Goal: Communication & Community: Ask a question

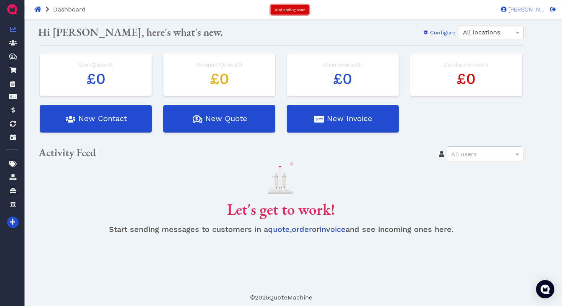
click at [302, 10] on span "Trial ending soon" at bounding box center [289, 10] width 31 height 4
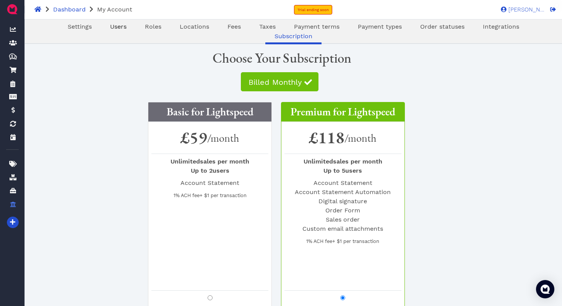
click at [110, 28] on span "Users" at bounding box center [118, 26] width 16 height 7
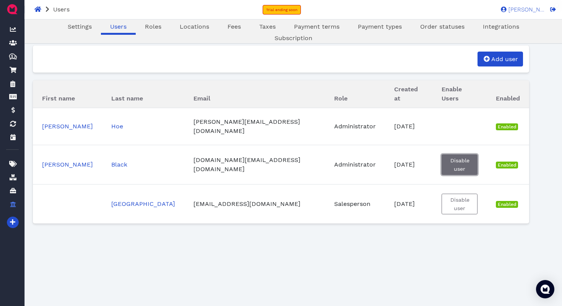
click at [460, 158] on span "Disable user" at bounding box center [459, 165] width 20 height 15
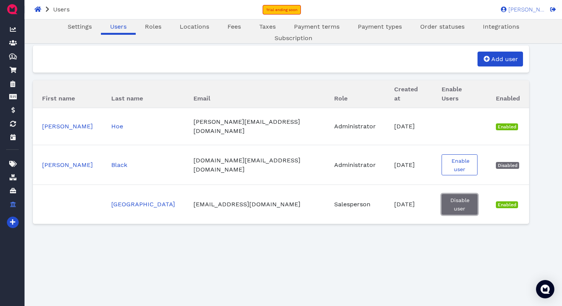
click at [449, 197] on span "Disable user" at bounding box center [459, 204] width 20 height 15
click at [47, 161] on link "Gregor" at bounding box center [67, 164] width 51 height 7
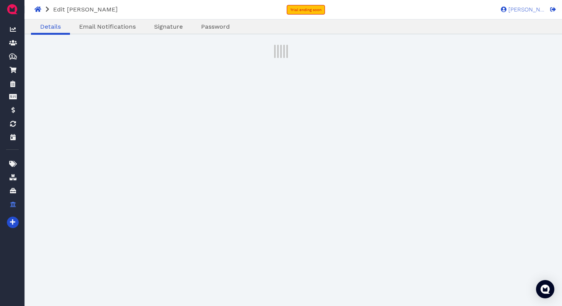
select select "admin"
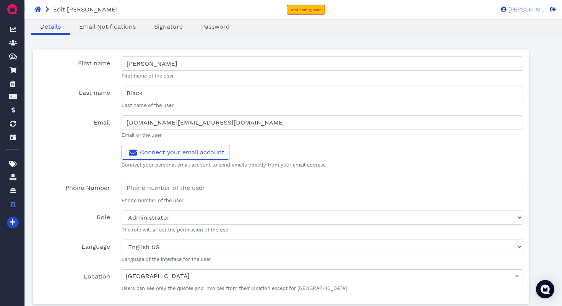
scroll to position [56, 0]
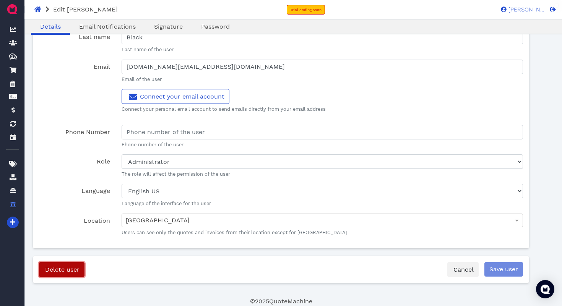
click at [68, 269] on span "Delete user" at bounding box center [62, 269] width 36 height 7
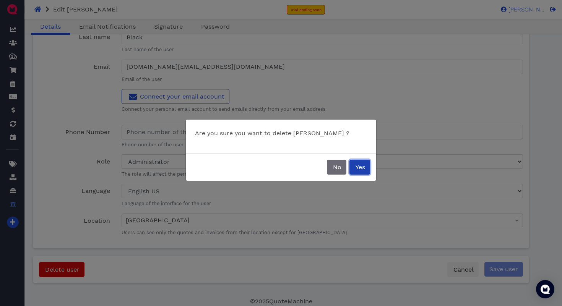
click at [359, 167] on span "Yes" at bounding box center [359, 167] width 11 height 7
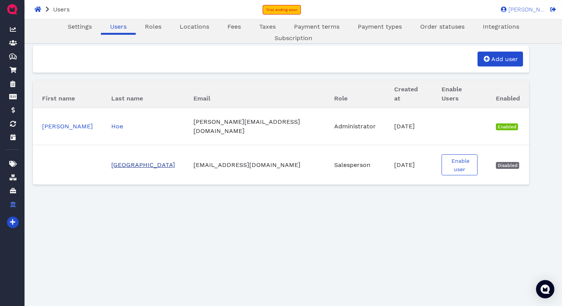
click at [116, 161] on link "[GEOGRAPHIC_DATA]" at bounding box center [143, 164] width 64 height 7
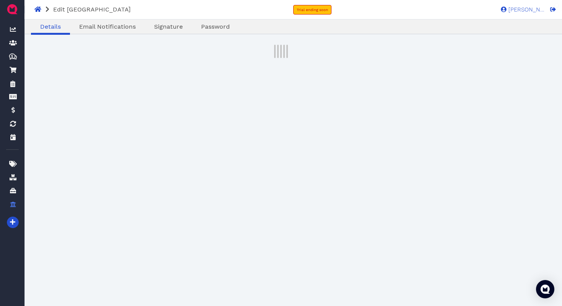
select select "sales-man"
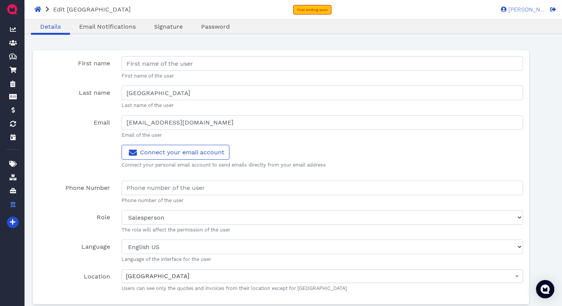
scroll to position [56, 0]
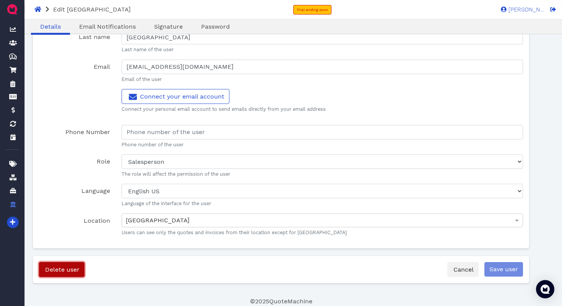
click at [62, 275] on button "Delete user" at bounding box center [62, 269] width 46 height 15
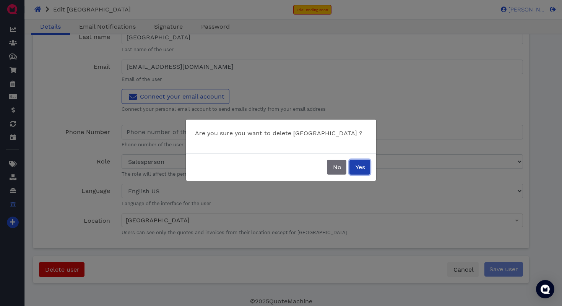
click at [357, 167] on span "Yes" at bounding box center [359, 167] width 11 height 7
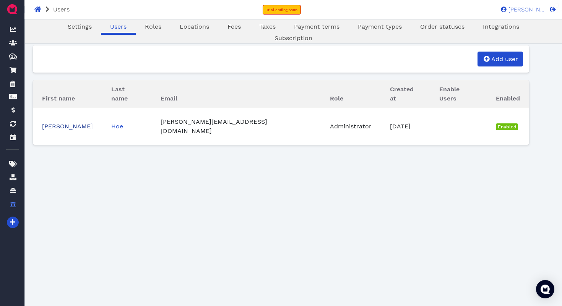
click at [52, 123] on link "[PERSON_NAME]" at bounding box center [67, 126] width 51 height 7
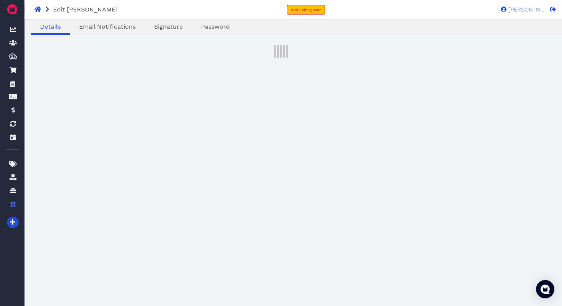
select select "admin"
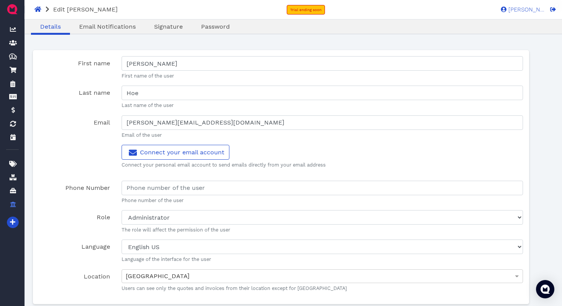
scroll to position [56, 0]
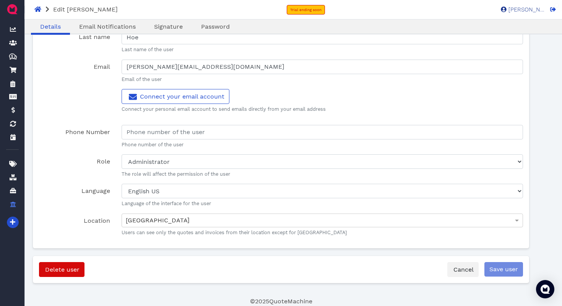
click at [532, 10] on span "[PERSON_NAME]" at bounding box center [526, 10] width 38 height 6
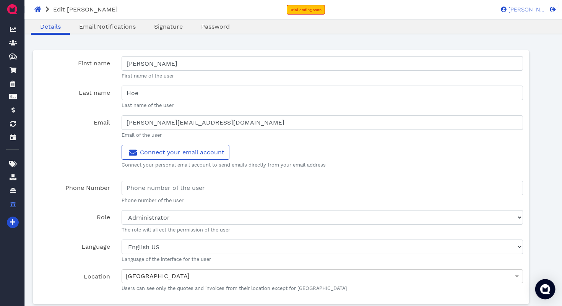
click at [545, 296] on div "Open Intercom Messenger" at bounding box center [545, 290] width 20 height 20
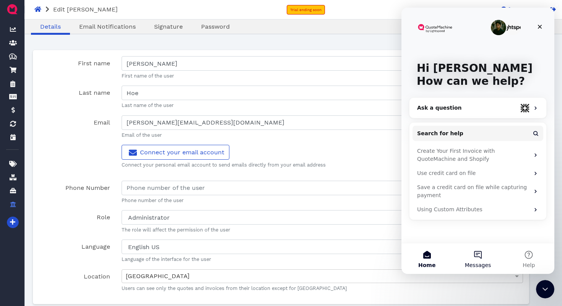
click at [482, 264] on span "Messages" at bounding box center [478, 265] width 26 height 5
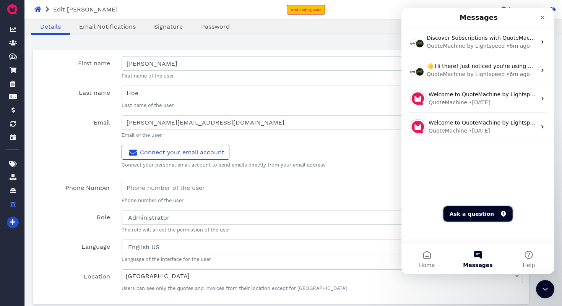
click at [478, 220] on button "Ask a question" at bounding box center [478, 214] width 69 height 15
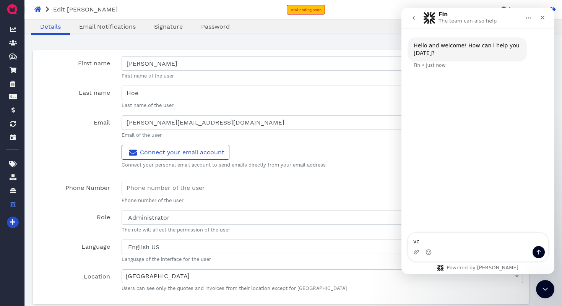
type textarea "v"
type textarea "Cancel my trial and subscription"
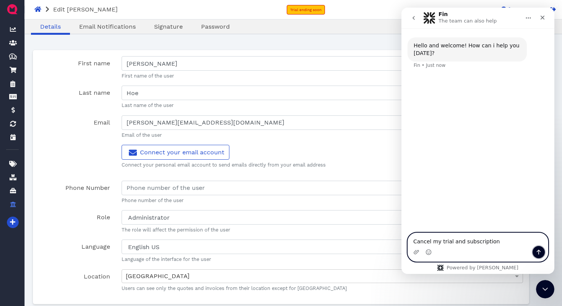
click at [534, 253] on button "Send a message…" at bounding box center [539, 252] width 12 height 12
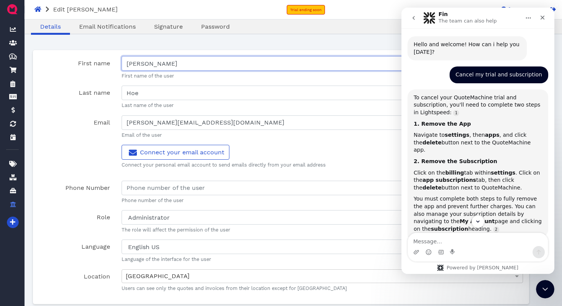
click at [240, 61] on input "[PERSON_NAME]" at bounding box center [323, 63] width 402 height 15
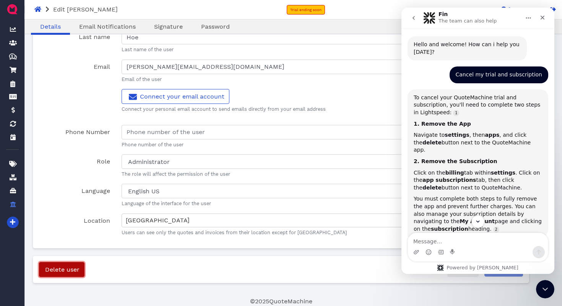
click at [63, 272] on span "Delete user" at bounding box center [62, 269] width 36 height 7
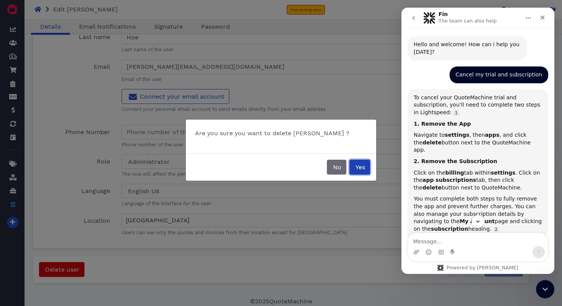
click at [361, 171] on span "Yes" at bounding box center [359, 167] width 11 height 7
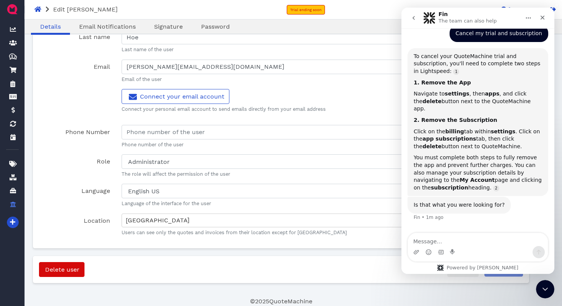
scroll to position [3, 0]
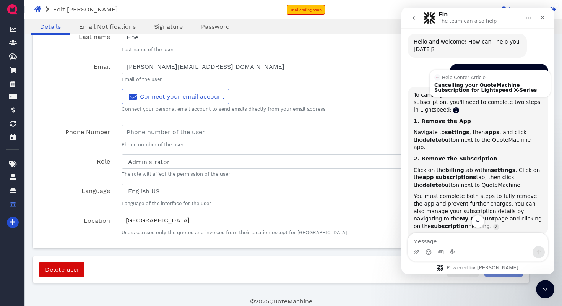
click at [459, 107] on link "Source reference 6116293:" at bounding box center [456, 110] width 6 height 6
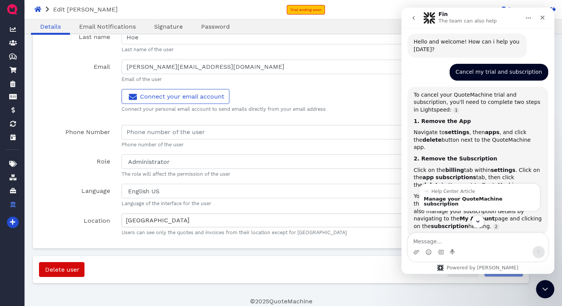
scroll to position [41, 0]
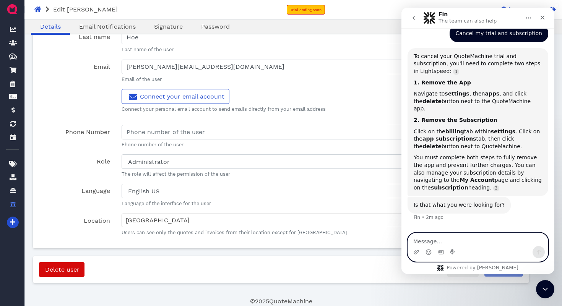
click at [440, 241] on textarea "Message…" at bounding box center [478, 239] width 140 height 13
type textarea "h"
type textarea "will i get charged after the trial finishes"
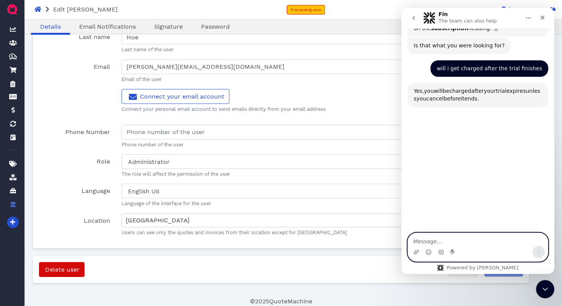
scroll to position [221, 0]
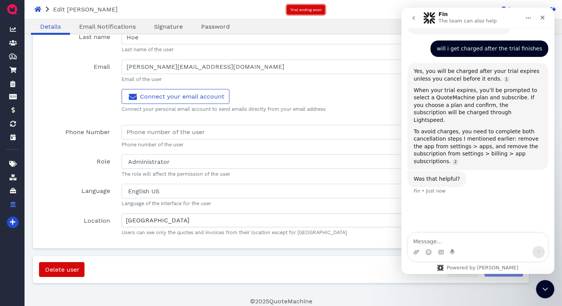
click at [316, 12] on link "Trial ending soon" at bounding box center [306, 10] width 38 height 10
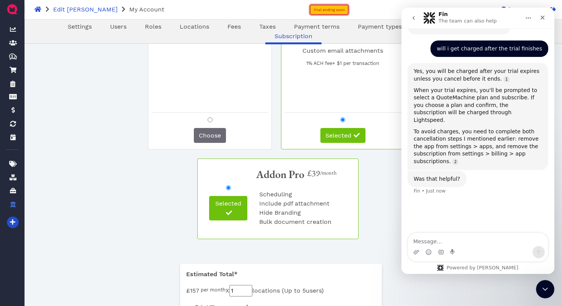
scroll to position [167, 0]
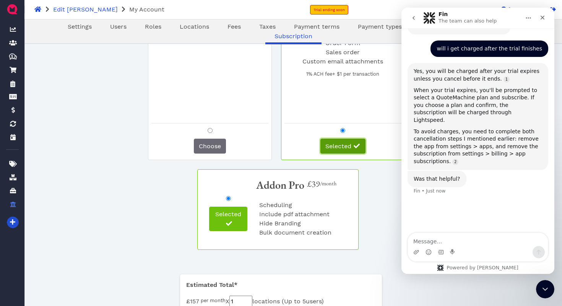
click at [335, 148] on span "Selected" at bounding box center [338, 146] width 26 height 7
radio input "false"
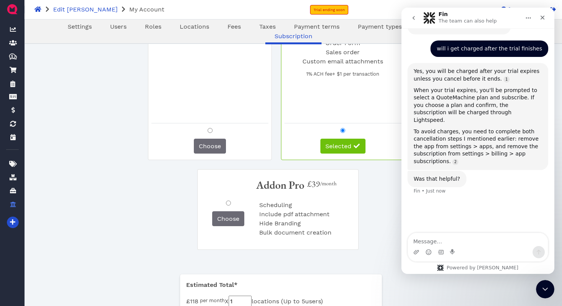
click at [288, 150] on div "Selected" at bounding box center [343, 146] width 117 height 15
click at [278, 77] on div "Basic for Lightspeed £59 /month Unlimited sales per month Up to 2 users Account…" at bounding box center [281, 46] width 496 height 229
click at [307, 104] on div "Unlimited sales per month Up to 5 users Account Statement Account Statement Aut…" at bounding box center [343, 53] width 117 height 134
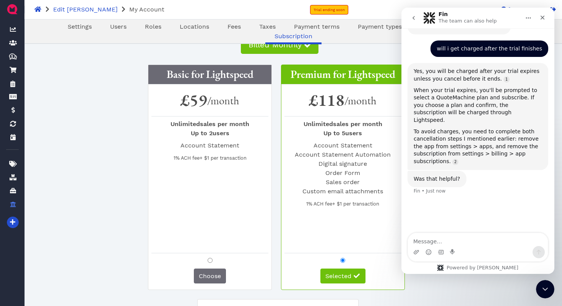
scroll to position [41, 0]
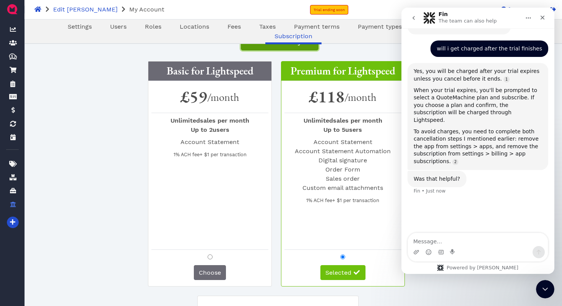
click at [298, 45] on span "Billed Monthly" at bounding box center [274, 41] width 54 height 9
radio input "false"
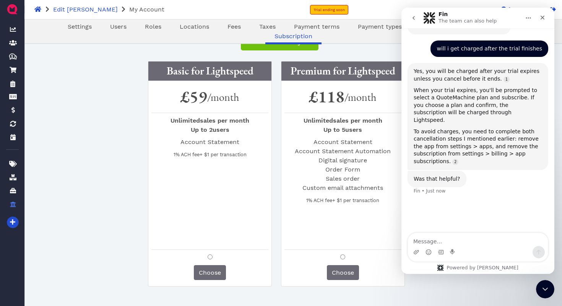
click at [358, 45] on div "Billed Monthly" at bounding box center [281, 43] width 496 height 30
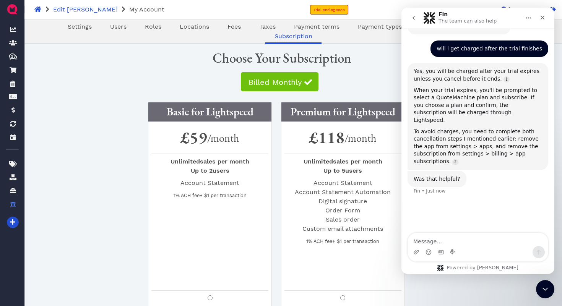
click at [195, 61] on div "Choose Your Subscription" at bounding box center [281, 56] width 496 height 25
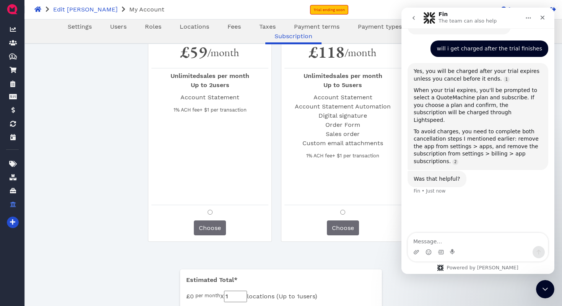
scroll to position [167, 0]
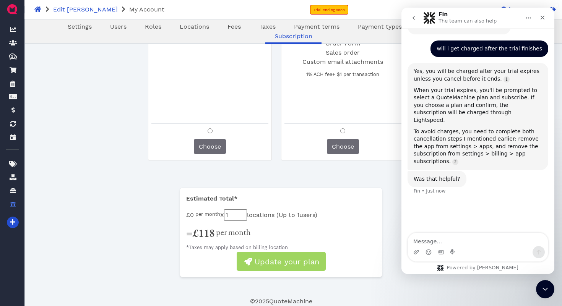
click at [241, 216] on input "1" at bounding box center [235, 215] width 23 height 11
type input "0"
click at [174, 242] on div "Estimated Total* £0 per month X 0 locations ( Up to 1 users) = £118 per month *…" at bounding box center [281, 236] width 484 height 97
click at [129, 233] on div "Estimated Total* £0 per month X 0 locations ( Up to 1 users) = £118 per month *…" at bounding box center [281, 236] width 484 height 97
click at [471, 194] on div "Hello and welcome! How can i help you today? Fin • 4m ago Cancel my trial and s…" at bounding box center [478, 19] width 153 height 427
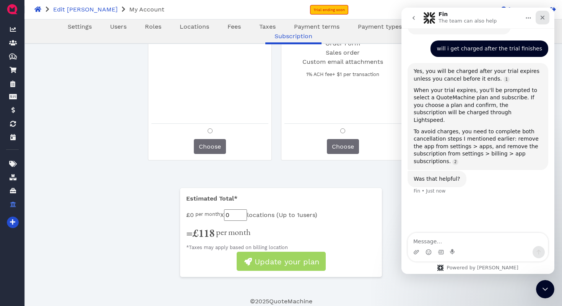
click at [543, 19] on icon "Close" at bounding box center [543, 18] width 6 height 6
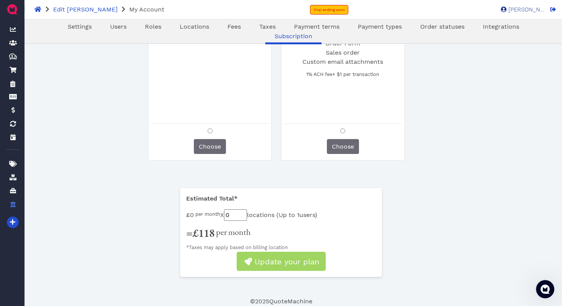
scroll to position [169, 0]
click at [531, 11] on span "[PERSON_NAME]" at bounding box center [526, 10] width 38 height 6
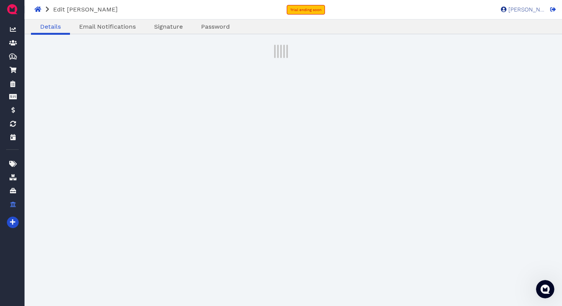
select select "admin"
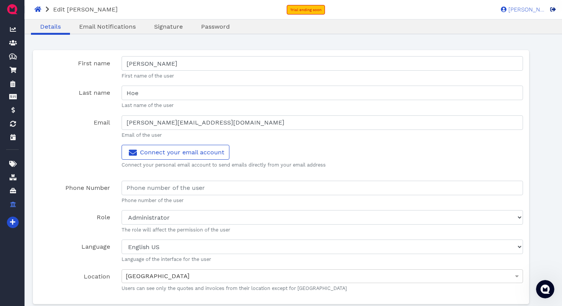
click at [555, 10] on icon at bounding box center [553, 9] width 6 height 4
select select "admin"
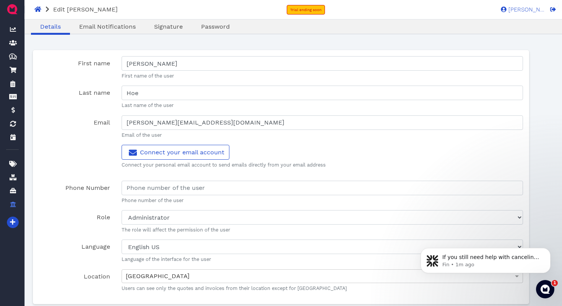
scroll to position [56, 0]
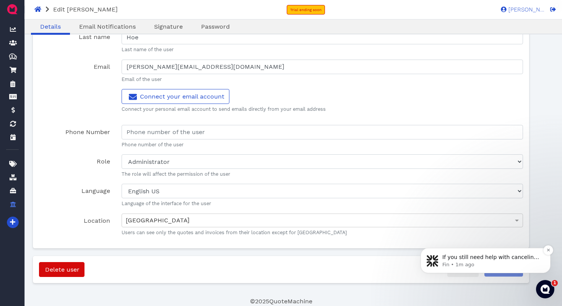
click at [491, 263] on p "Fin • 1m ago" at bounding box center [491, 265] width 99 height 7
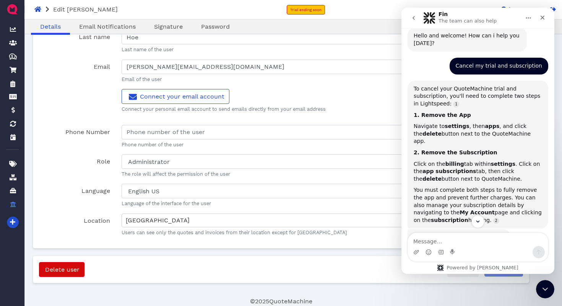
scroll to position [217, 0]
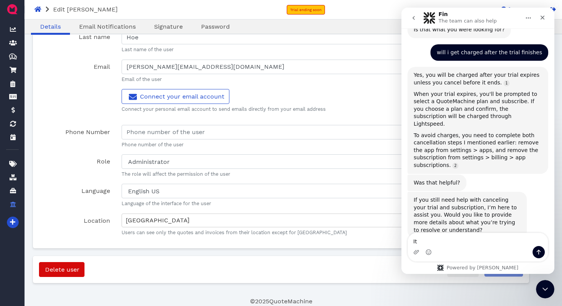
type textarea "I"
type textarea "it is not showing up on my billing on lightspeed"
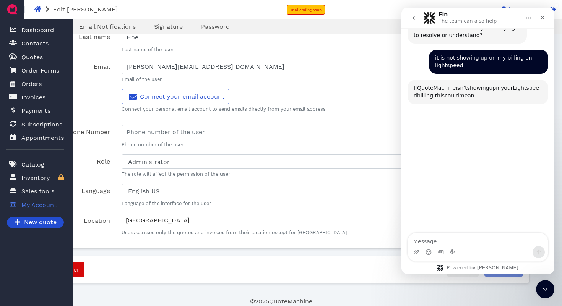
scroll to position [414, 0]
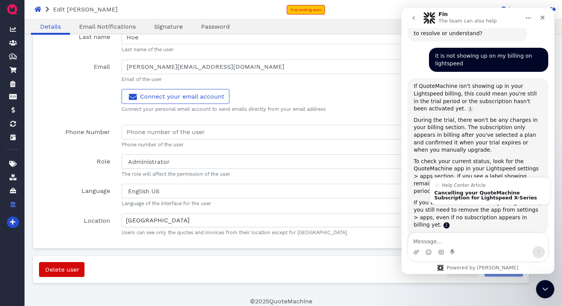
click at [450, 223] on link "Source reference 6116293:" at bounding box center [447, 226] width 6 height 6
click at [515, 190] on div "Cancelling your QuoteMachine Subscription for Lightspeed X-Series" at bounding box center [490, 195] width 112 height 10
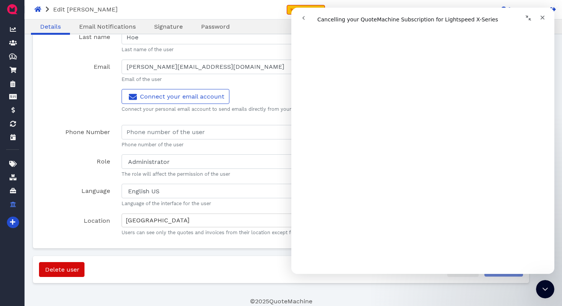
scroll to position [389, 0]
click at [302, 19] on icon "go back" at bounding box center [304, 18] width 6 height 6
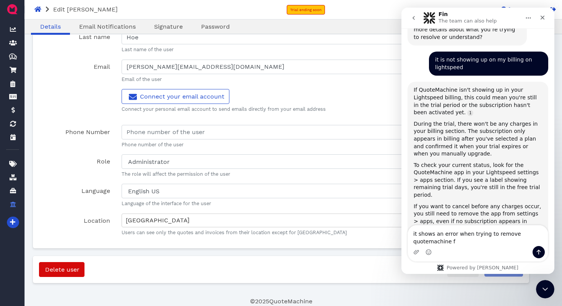
scroll to position [419, 0]
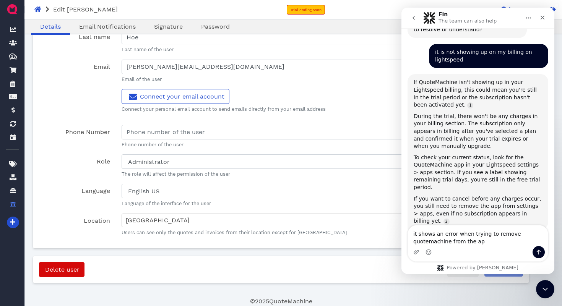
type textarea "it shows an error when trying to remove quotemachine from the app"
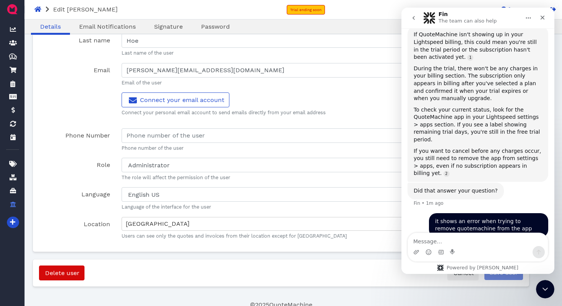
scroll to position [56, 0]
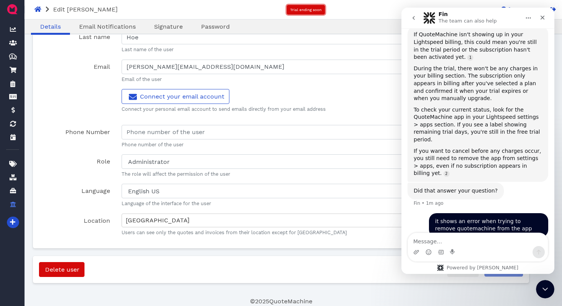
click at [307, 8] on span "Trial ending soon" at bounding box center [305, 10] width 31 height 4
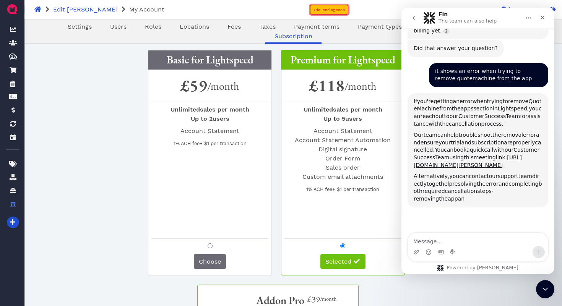
scroll to position [53, 0]
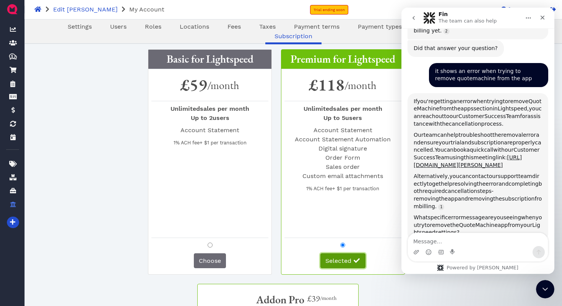
click at [348, 263] on span "Selected" at bounding box center [338, 260] width 26 height 7
radio input "false"
click at [288, 63] on h3 "Premium for Lightspeed" at bounding box center [342, 60] width 123 height 20
click at [276, 63] on div "Basic for Lightspeed £59 /month Unlimited sales per month Up to 2 users Account…" at bounding box center [281, 160] width 496 height 229
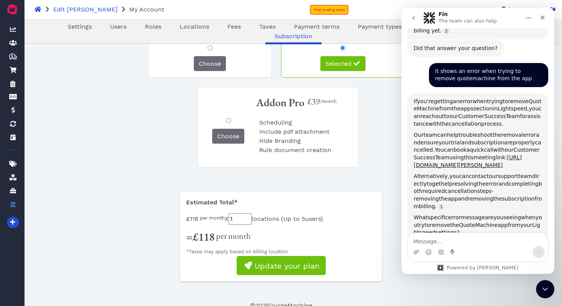
scroll to position [249, 0]
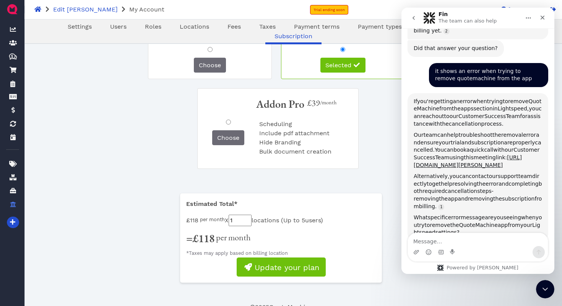
click at [251, 221] on input "1" at bounding box center [240, 220] width 23 height 11
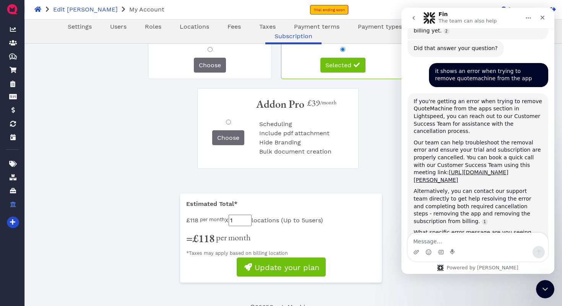
click at [246, 221] on input "1" at bounding box center [240, 220] width 23 height 11
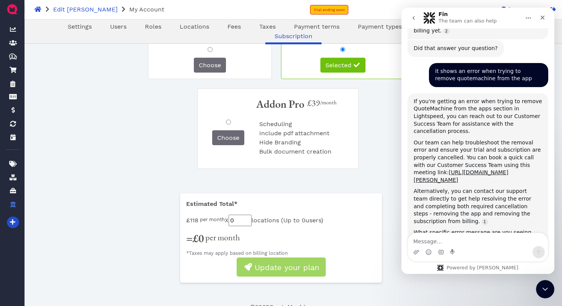
type input "0"
click at [289, 238] on div "Estimated Total* £118 per month X 0 locations ( Up to 0 users) = £0 per month *…" at bounding box center [280, 229] width 201 height 58
click at [220, 139] on span "Choose" at bounding box center [228, 137] width 22 height 7
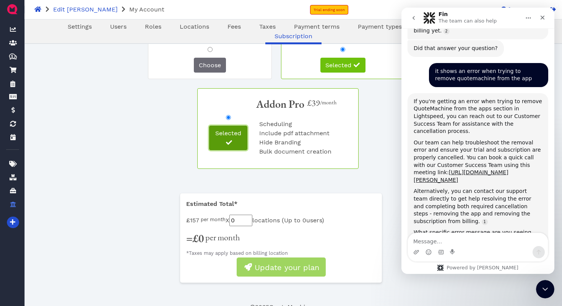
click at [221, 138] on button "Selected" at bounding box center [228, 138] width 38 height 24
radio input "false"
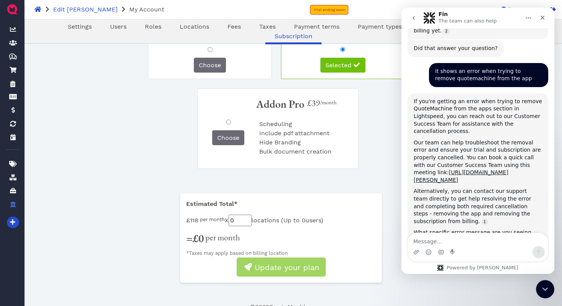
click at [245, 68] on div "Choose" at bounding box center [209, 65] width 117 height 15
click at [219, 56] on div at bounding box center [209, 50] width 117 height 16
click at [219, 67] on span "Choose" at bounding box center [210, 65] width 22 height 7
radio input "true"
radio input "false"
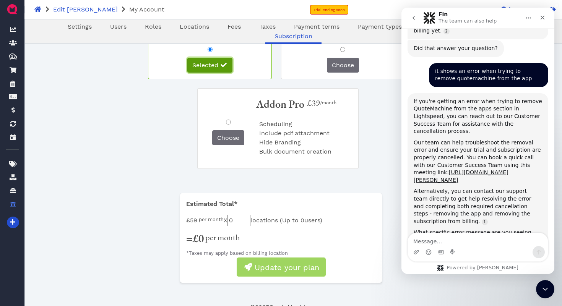
scroll to position [0, 0]
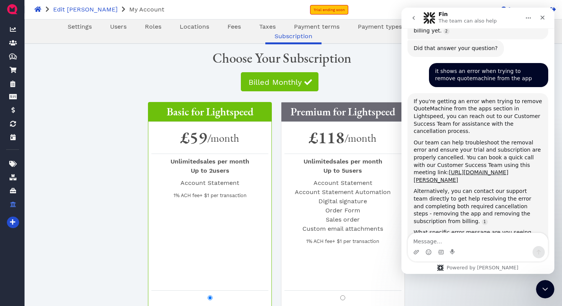
click at [289, 94] on div "Billed Monthly" at bounding box center [281, 84] width 92 height 25
click at [289, 82] on span "Billed Monthly" at bounding box center [274, 82] width 54 height 9
radio input "false"
type input "1"
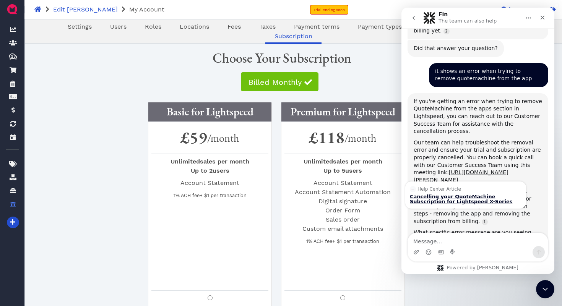
click at [450, 194] on div "Cancelling your QuoteMachine Subscription for Lightspeed X-Series" at bounding box center [466, 199] width 112 height 10
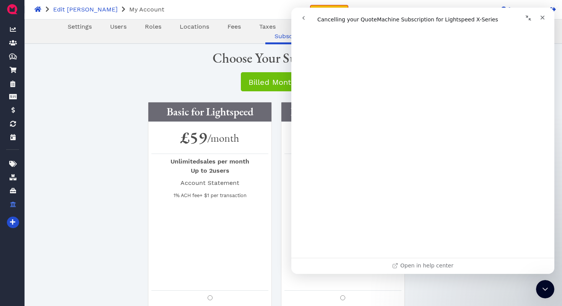
scroll to position [389, 0]
click at [428, 263] on link "Open in help center" at bounding box center [422, 263] width 61 height 6
click at [301, 20] on icon "go back" at bounding box center [304, 18] width 6 height 6
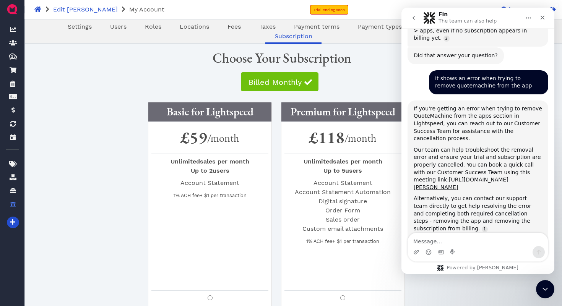
scroll to position [603, 0]
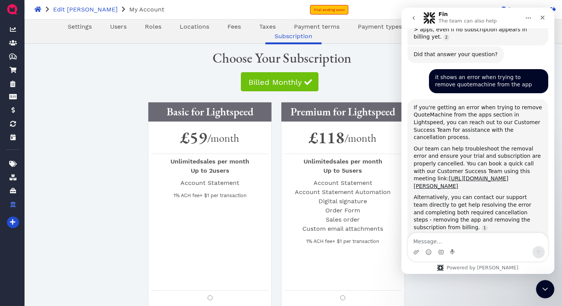
click at [499, 241] on textarea "Message…" at bounding box center [478, 239] width 140 height 13
type textarea "can I speak to a support team"
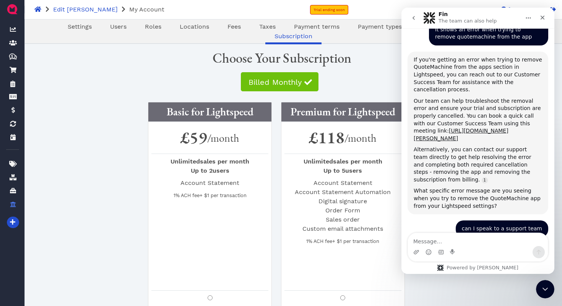
scroll to position [671, 0]
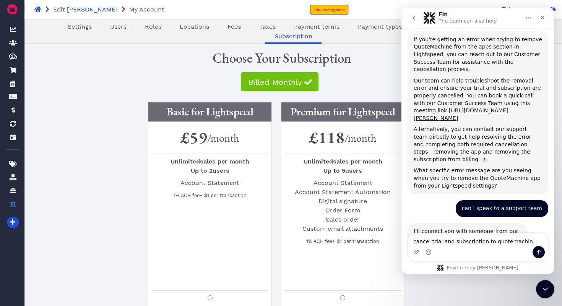
type textarea "cancel trial and subscription to quotemachine"
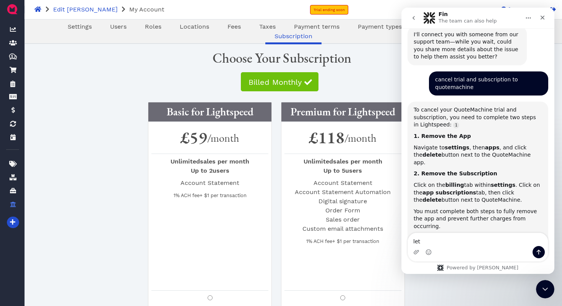
scroll to position [897, 0]
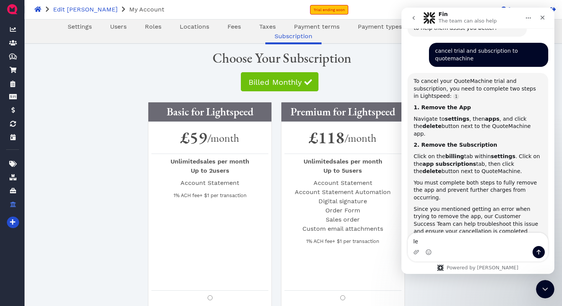
type textarea "l"
type textarea "I still need someone"
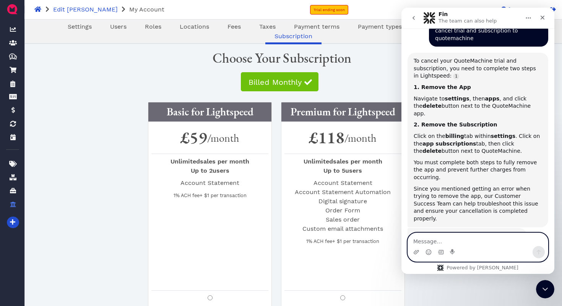
scroll to position [953, 0]
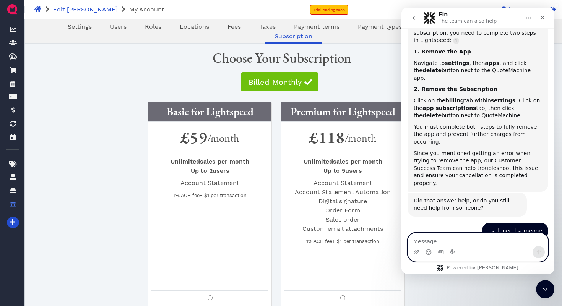
click at [454, 238] on textarea "Message…" at bounding box center [478, 239] width 140 height 13
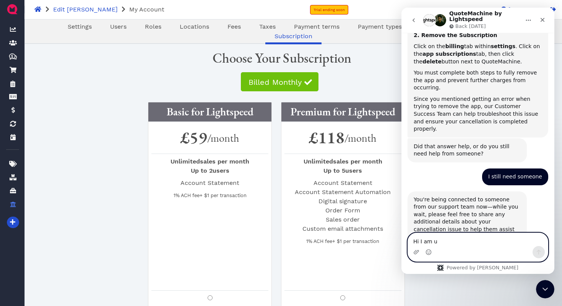
scroll to position [1019, 0]
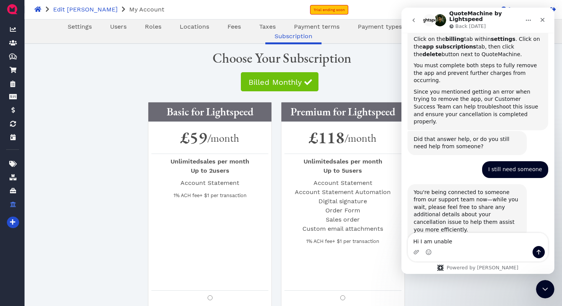
click at [447, 302] on img "Intercom messenger" at bounding box center [445, 305] width 6 height 6
click at [453, 302] on img "Intercom messenger" at bounding box center [450, 305] width 6 height 6
click at [454, 239] on textarea "Hi I am unable" at bounding box center [478, 239] width 140 height 13
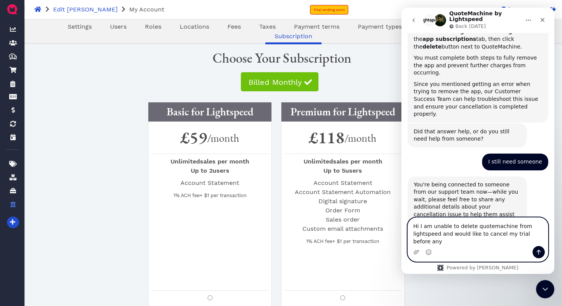
scroll to position [1034, 0]
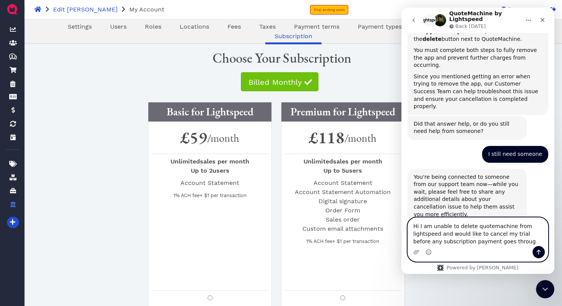
type textarea "Hi I am unable to delete quotemachine from lightspeed and would like to cancel …"
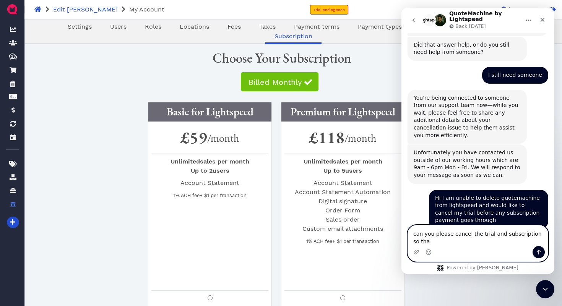
scroll to position [1121, 0]
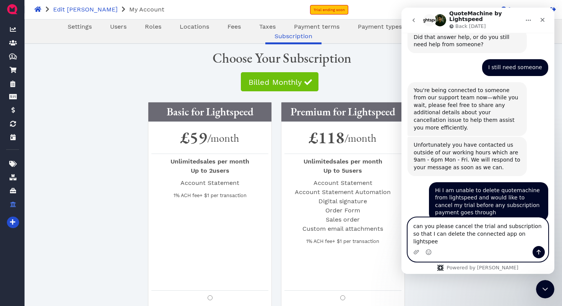
type textarea "can you please cancel the trial and subscription so that I can delete the conne…"
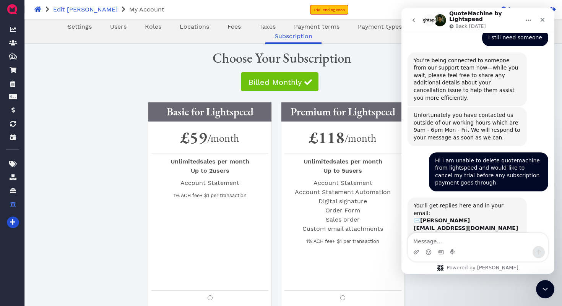
click at [376, 66] on div "Choose Your Subscription" at bounding box center [281, 56] width 496 height 25
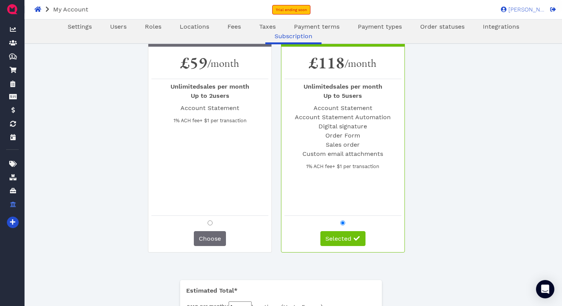
scroll to position [56, 0]
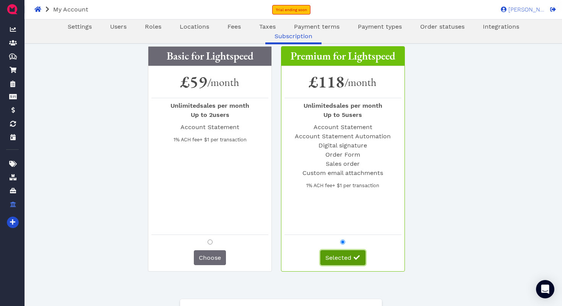
click at [350, 256] on span "Selected" at bounding box center [338, 257] width 26 height 7
click at [288, 180] on div "Unlimited sales per month Up to 5 users Account Statement Account Statement Aut…" at bounding box center [343, 139] width 117 height 83
click at [283, 34] on button "Billed Monthly" at bounding box center [280, 25] width 78 height 19
radio input "false"
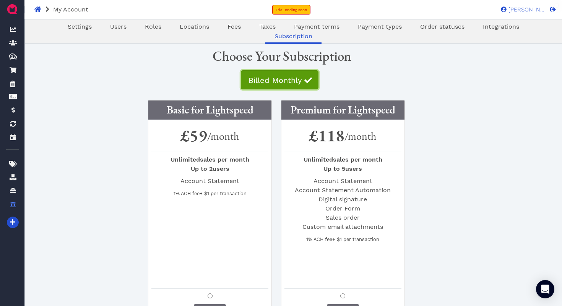
scroll to position [0, 0]
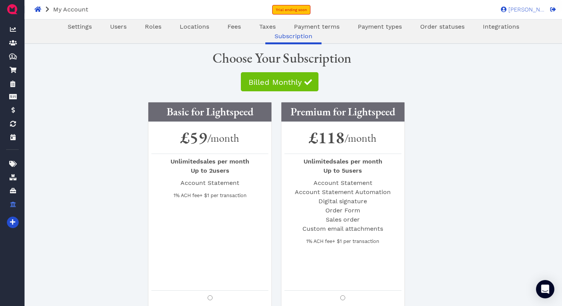
click at [278, 43] on main "Oops! × Settings Users Roles Locations Fees Taxes Payment terms Payment types O…" at bounding box center [280, 247] width 515 height 454
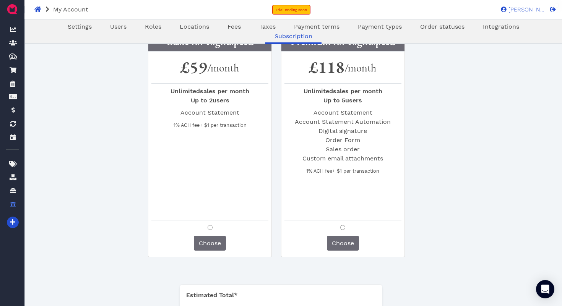
scroll to position [167, 0]
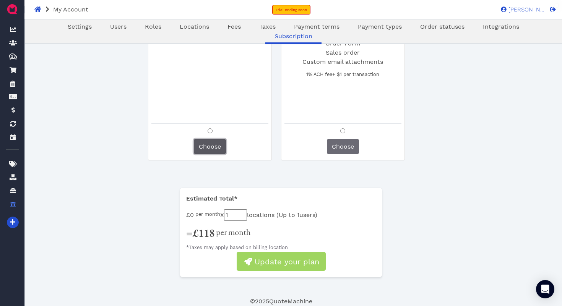
click at [211, 140] on button "Choose" at bounding box center [210, 146] width 32 height 15
radio input "true"
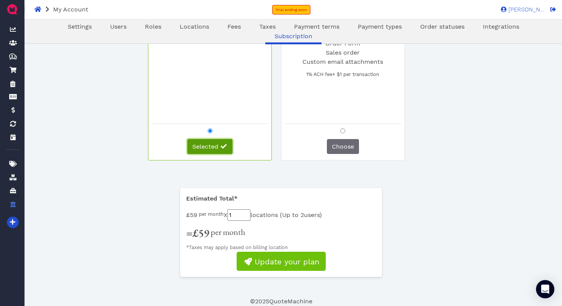
scroll to position [0, 0]
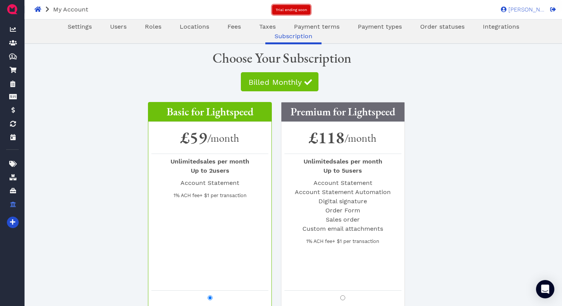
click at [298, 13] on link "Trial ending soon" at bounding box center [291, 10] width 38 height 10
click at [110, 29] on span "Users" at bounding box center [118, 26] width 16 height 7
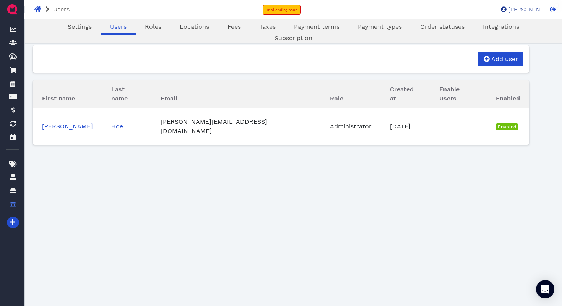
click at [535, 9] on span "[PERSON_NAME]" at bounding box center [526, 10] width 38 height 6
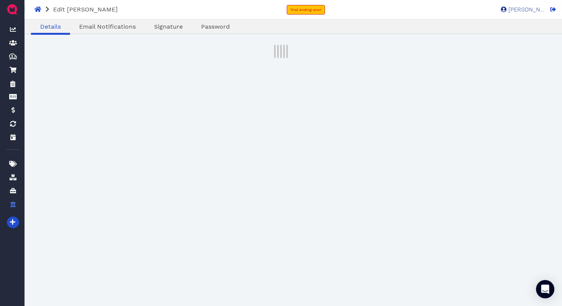
select select "admin"
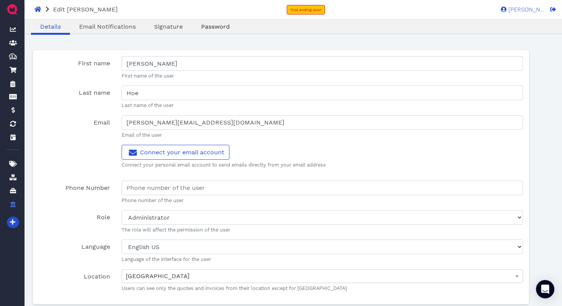
click at [210, 27] on span "Password" at bounding box center [215, 26] width 29 height 7
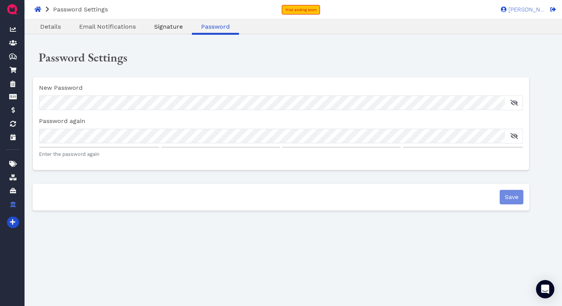
click at [168, 26] on span "Signature" at bounding box center [168, 26] width 29 height 7
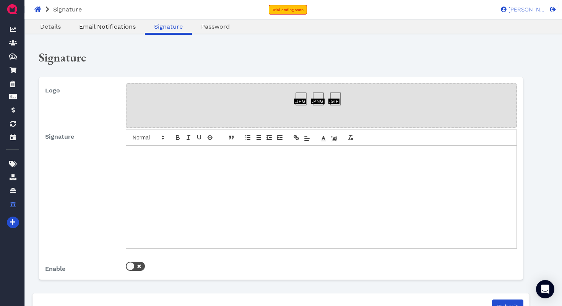
click at [109, 28] on span "Email Notifications" at bounding box center [107, 26] width 57 height 7
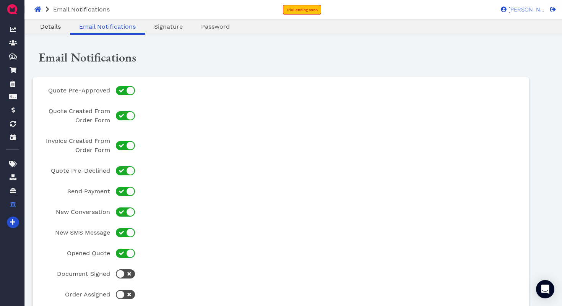
click at [54, 29] on span "Details" at bounding box center [50, 26] width 21 height 7
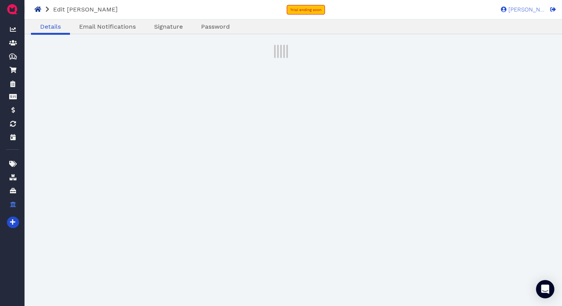
select select "admin"
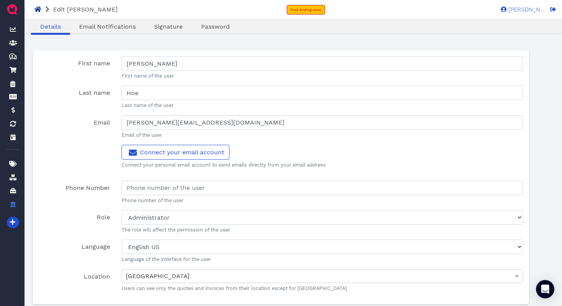
click at [36, 8] on icon at bounding box center [37, 9] width 7 height 5
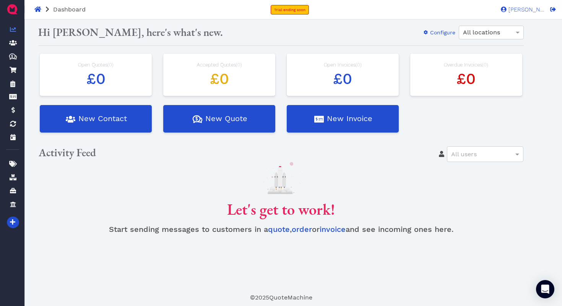
click at [10, 10] on img at bounding box center [12, 9] width 12 height 12
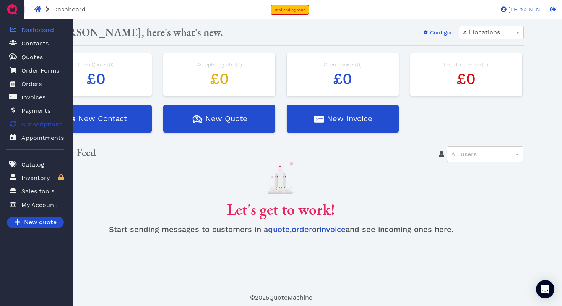
click at [28, 122] on span "Subscriptions" at bounding box center [41, 124] width 41 height 9
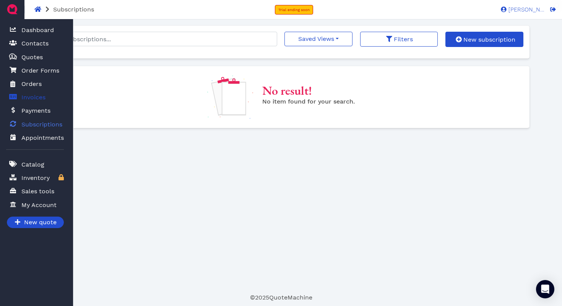
click at [37, 100] on span "Invoices" at bounding box center [33, 97] width 24 height 9
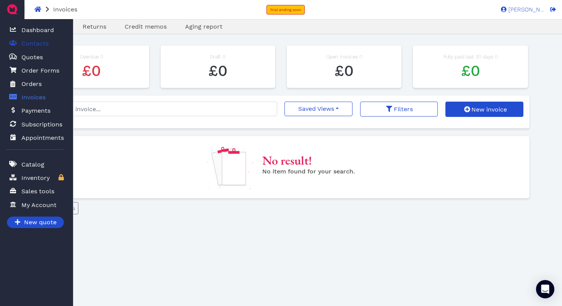
click at [39, 44] on span "Contacts" at bounding box center [34, 43] width 27 height 9
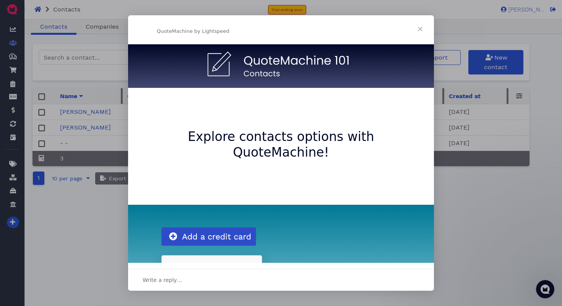
click at [419, 31] on span "Close" at bounding box center [421, 29] width 28 height 28
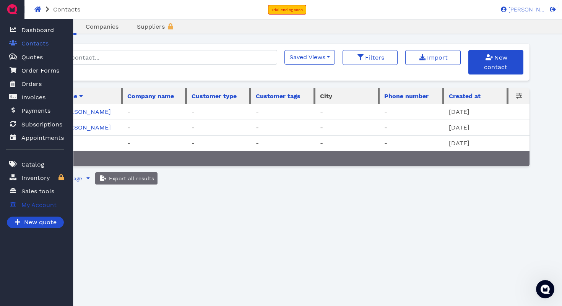
click at [44, 206] on span "My Account" at bounding box center [38, 205] width 35 height 9
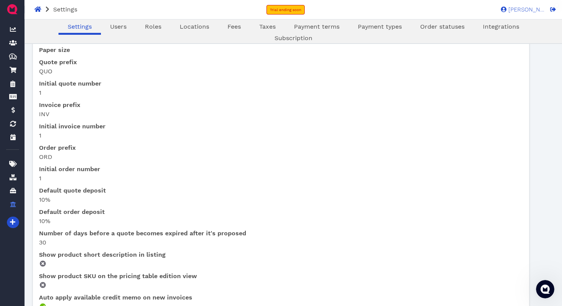
scroll to position [108, 0]
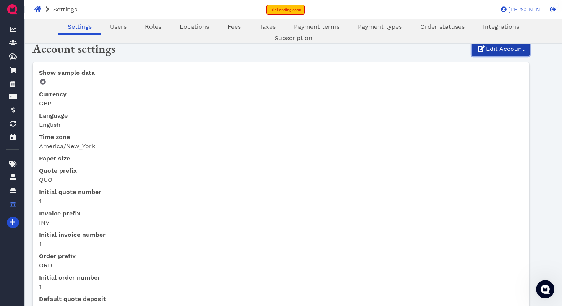
click at [502, 51] on span "Edit Account" at bounding box center [505, 48] width 40 height 9
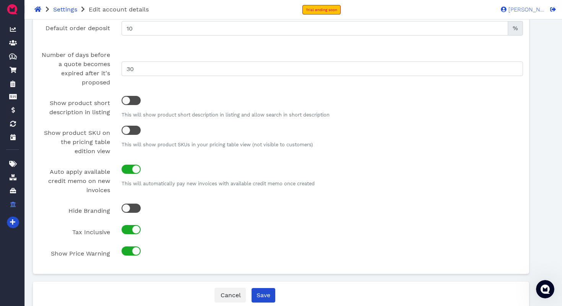
scroll to position [390, 0]
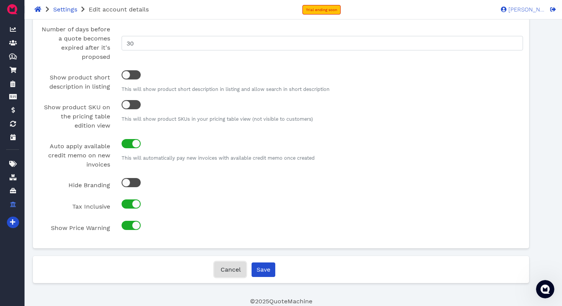
click at [226, 270] on span "Cancel" at bounding box center [230, 269] width 21 height 7
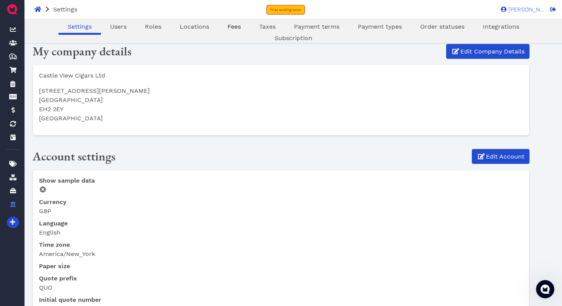
click at [228, 29] on span "Fees" at bounding box center [234, 26] width 13 height 7
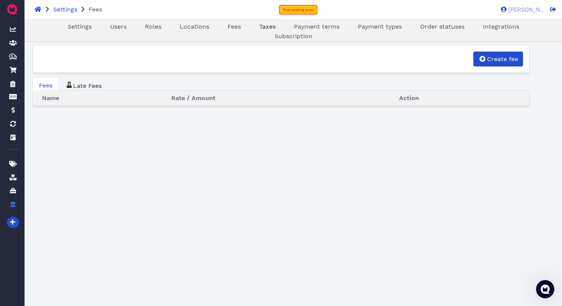
click at [259, 29] on span "Taxes" at bounding box center [267, 26] width 16 height 7
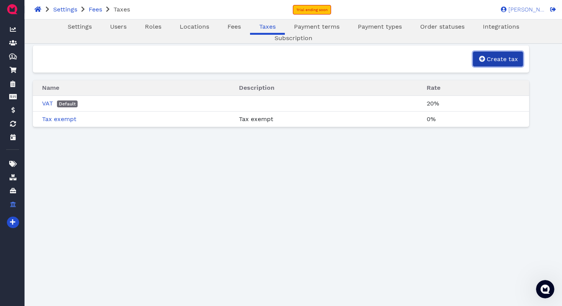
click at [511, 56] on span "Create tax" at bounding box center [502, 58] width 33 height 7
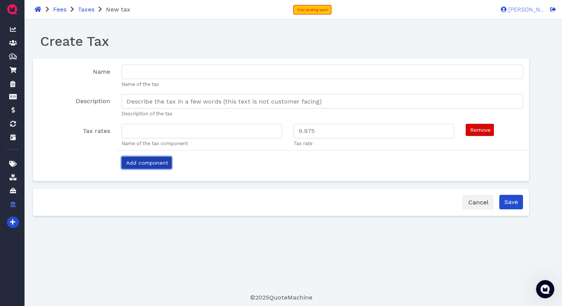
click at [152, 163] on span "Add component" at bounding box center [146, 163] width 43 height 6
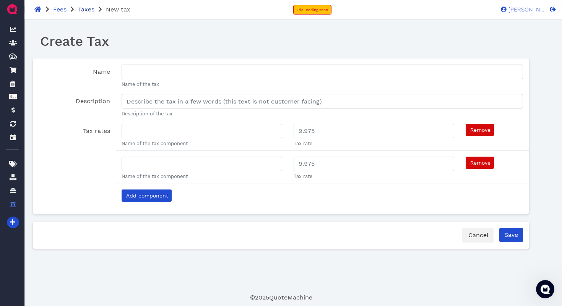
click at [90, 9] on span "Taxes" at bounding box center [86, 9] width 16 height 7
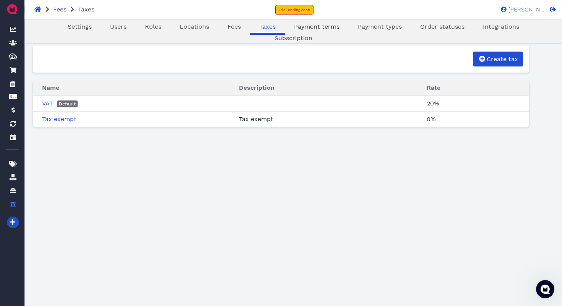
click at [294, 28] on span "Payment terms" at bounding box center [317, 26] width 46 height 7
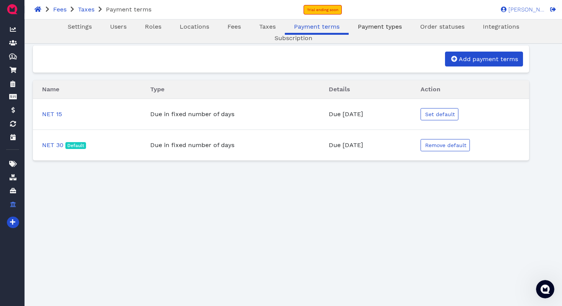
click at [349, 30] on link "Payment types" at bounding box center [380, 26] width 62 height 9
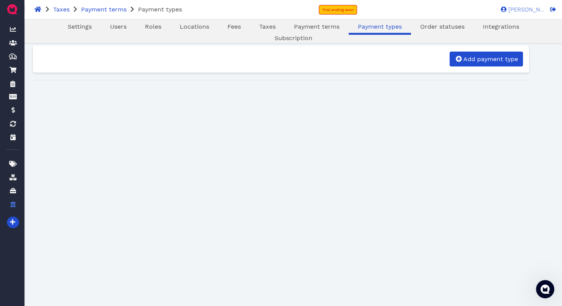
click at [412, 21] on div "Settings Users Roles Locations Fees Taxes Payment terms Payment types Order sta…" at bounding box center [281, 31] width 562 height 25
click at [420, 29] on span "Order statuses" at bounding box center [442, 26] width 44 height 7
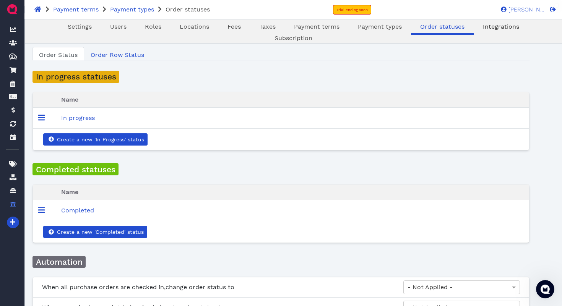
click at [483, 29] on span "Integrations" at bounding box center [501, 26] width 36 height 7
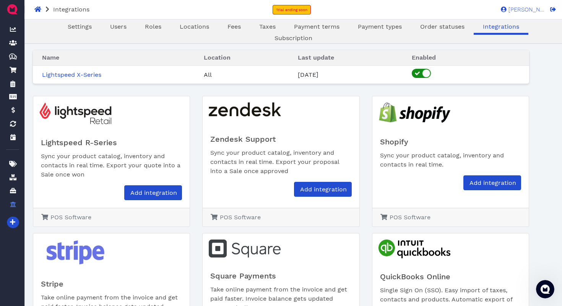
click at [431, 75] on div at bounding box center [426, 73] width 8 height 8
checkbox input "false"
click at [312, 34] on span "Subscription" at bounding box center [294, 37] width 38 height 7
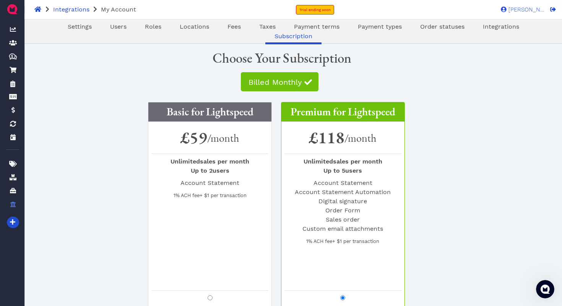
scroll to position [254, 0]
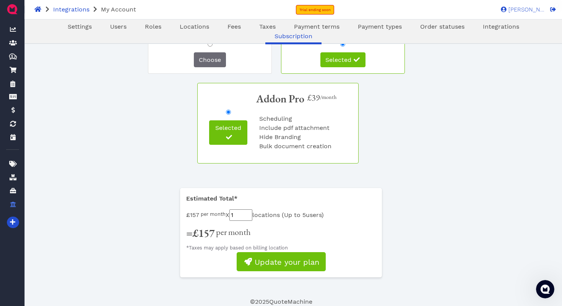
click at [121, 115] on div "Selected Addon Pro £39 /month Scheduling Include pdf attachment Hide Branding B…" at bounding box center [281, 126] width 484 height 87
